Goal: Task Accomplishment & Management: Manage account settings

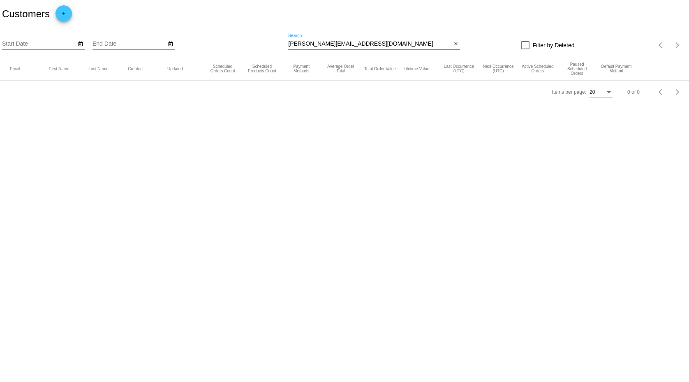
click at [345, 42] on input "[PERSON_NAME][EMAIL_ADDRESS][DOMAIN_NAME]" at bounding box center [369, 44] width 163 height 7
paste input "[EMAIL_ADDRESS]"
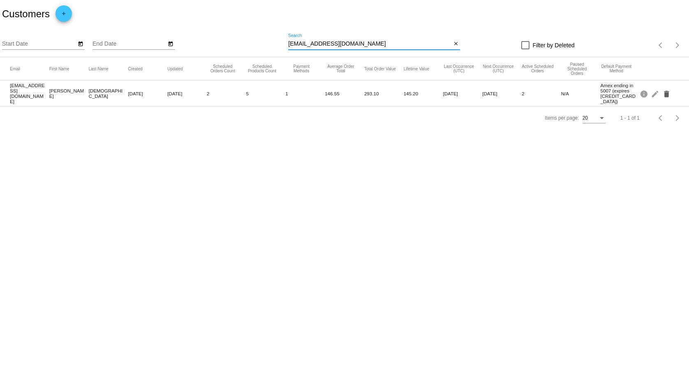
type input "[EMAIL_ADDRESS][DOMAIN_NAME]"
click at [668, 93] on mat-icon "delete" at bounding box center [667, 93] width 10 height 13
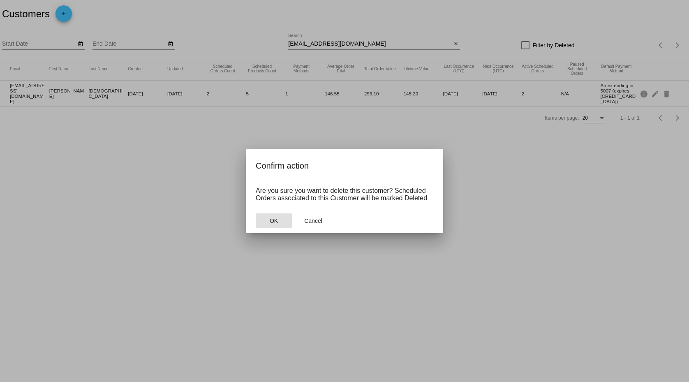
click at [274, 219] on span "OK" at bounding box center [274, 220] width 8 height 7
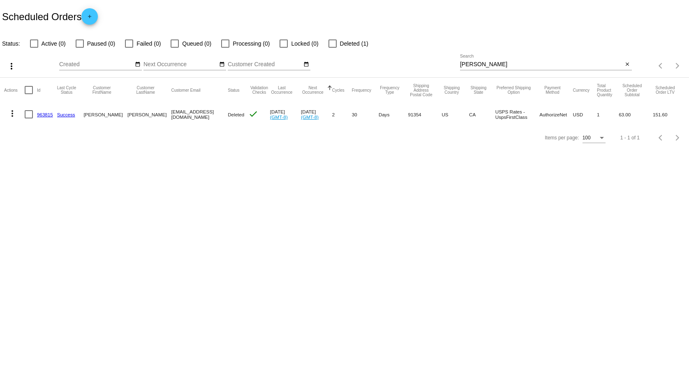
click at [467, 67] on input "Larlee" at bounding box center [541, 64] width 163 height 7
paste input "hgottlich"
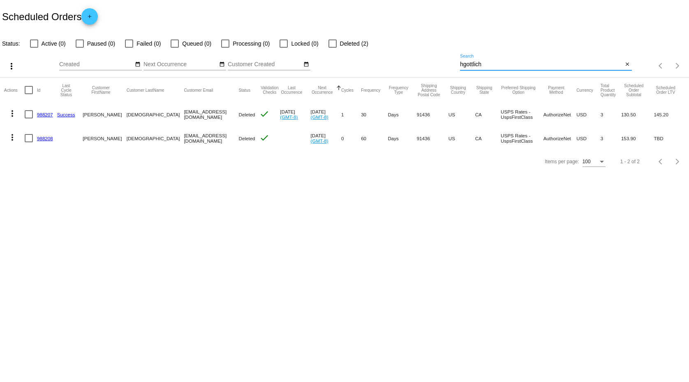
type input "hgottlich"
click at [259, 254] on body "Scheduled Orders add Status: Active (0) Paused (0) Failed (0) Queued (0) Proces…" at bounding box center [344, 191] width 689 height 382
click at [268, 254] on body "Scheduled Orders add Status: Active (0) Paused (0) Failed (0) Queued (0) Proces…" at bounding box center [344, 191] width 689 height 382
click at [203, 222] on body "Scheduled Orders add Status: Active (0) Paused (0) Failed (0) Queued (0) Proces…" at bounding box center [344, 191] width 689 height 382
